Goal: Task Accomplishment & Management: Manage account settings

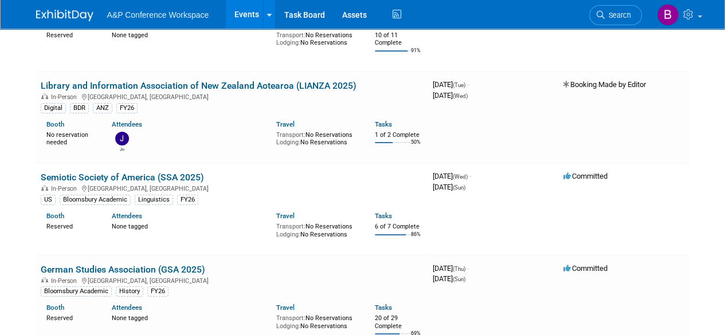
scroll to position [4303, 0]
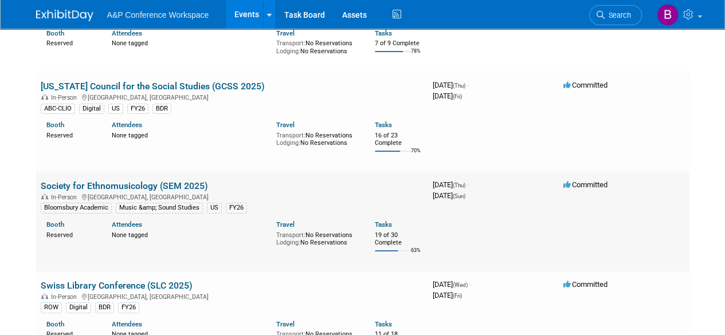
click at [145, 180] on link "Society for Ethnomusicology (SEM 2025)" at bounding box center [124, 185] width 167 height 11
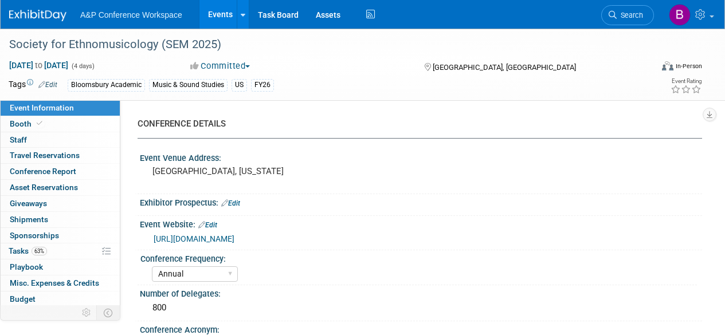
select select "Annual"
select select "Level 2"
select select "In-Person Booth"
select select "Music & Sound Studies"
select select "Bloomsbury Academic"
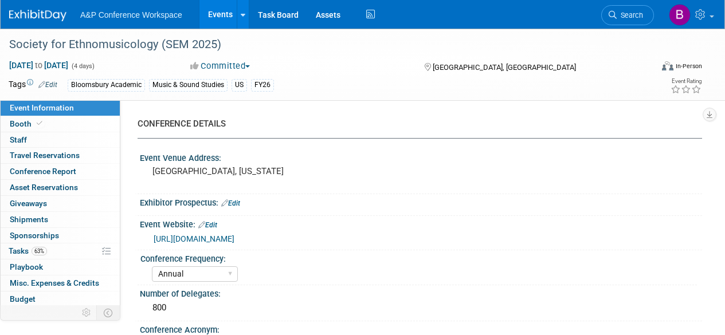
select select "Amanda Oney"
select select "Brenna Akerman"
select select "Anna Roberts"
select select "Brand/Subject Presence​"
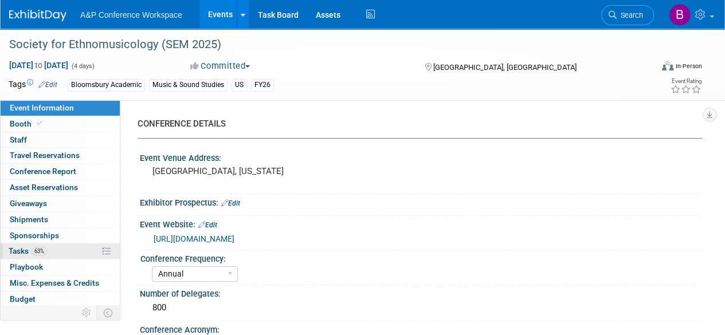
click at [56, 245] on link "63% Tasks 63%" at bounding box center [60, 250] width 119 height 15
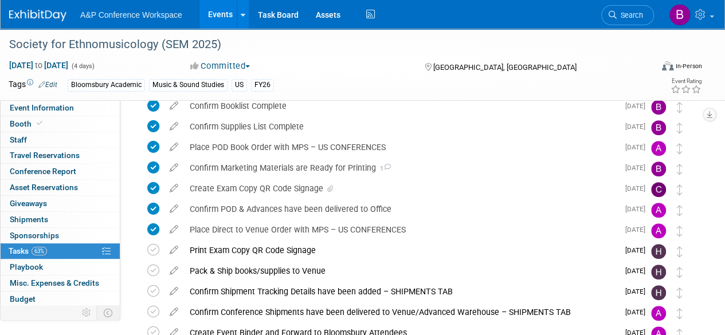
scroll to position [344, 0]
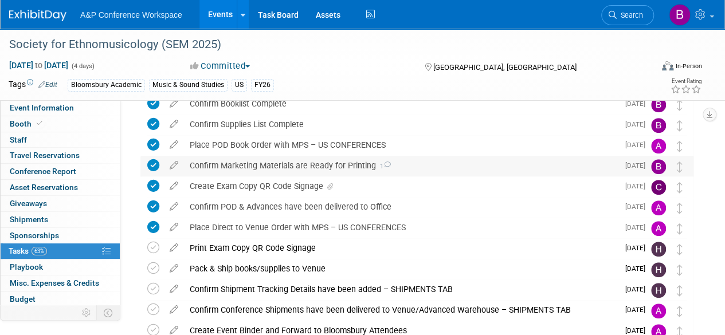
click at [435, 161] on div "Confirm Marketing Materials are Ready for Printing 1" at bounding box center [401, 165] width 434 height 19
